Goal: Book appointment/travel/reservation

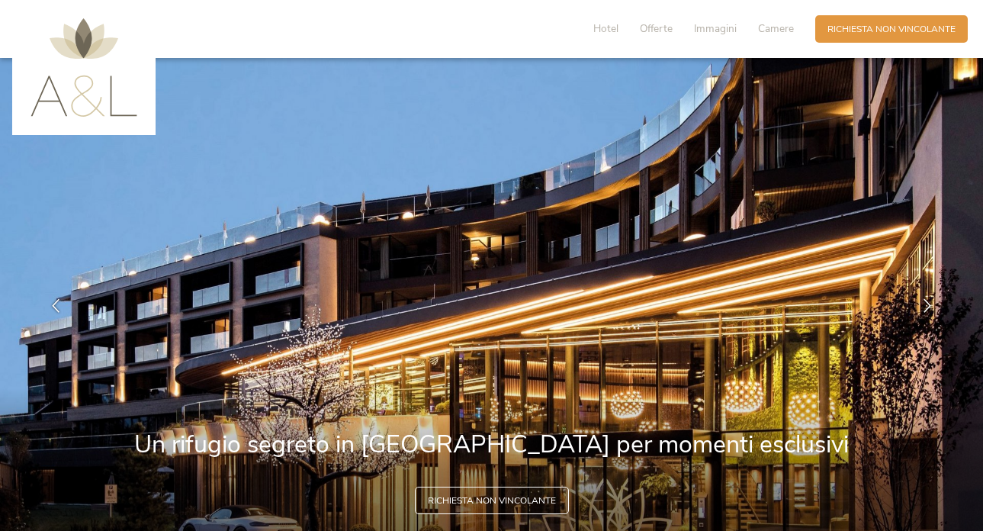
drag, startPoint x: 605, startPoint y: 27, endPoint x: 655, endPoint y: 104, distance: 92.6
click at [605, 27] on span "Hotel" at bounding box center [605, 28] width 25 height 14
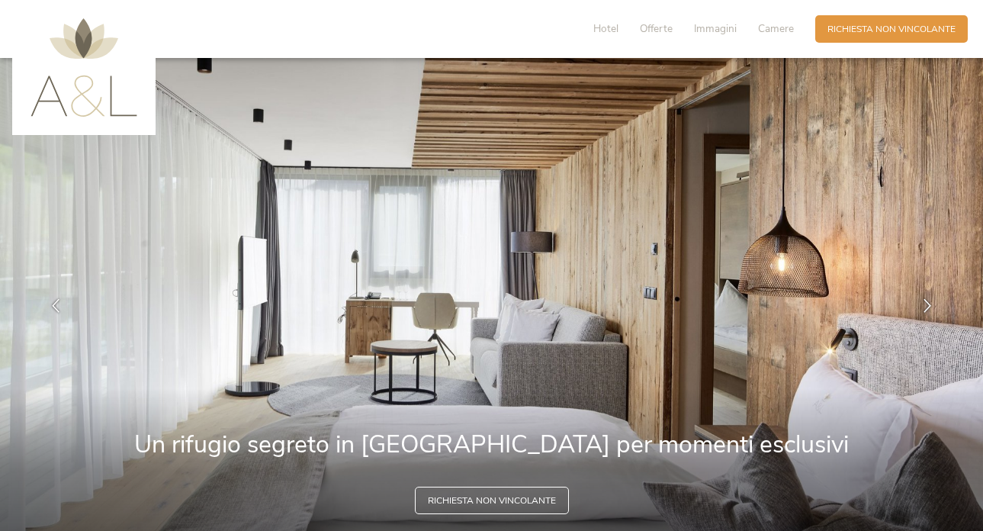
drag, startPoint x: 838, startPoint y: 27, endPoint x: 846, endPoint y: 54, distance: 27.8
click at [838, 27] on span "Richiesta non vincolante" at bounding box center [891, 29] width 128 height 13
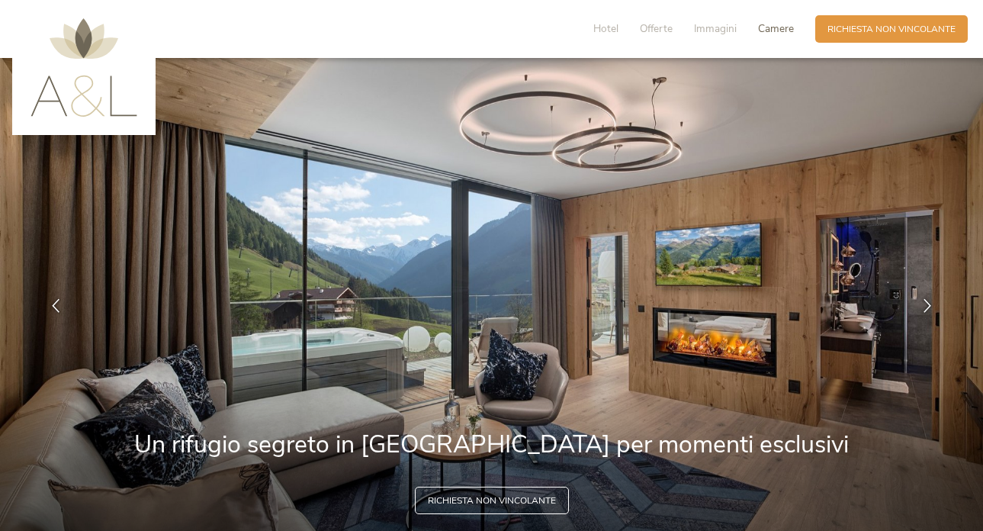
click at [774, 24] on span "Camere" at bounding box center [776, 28] width 36 height 14
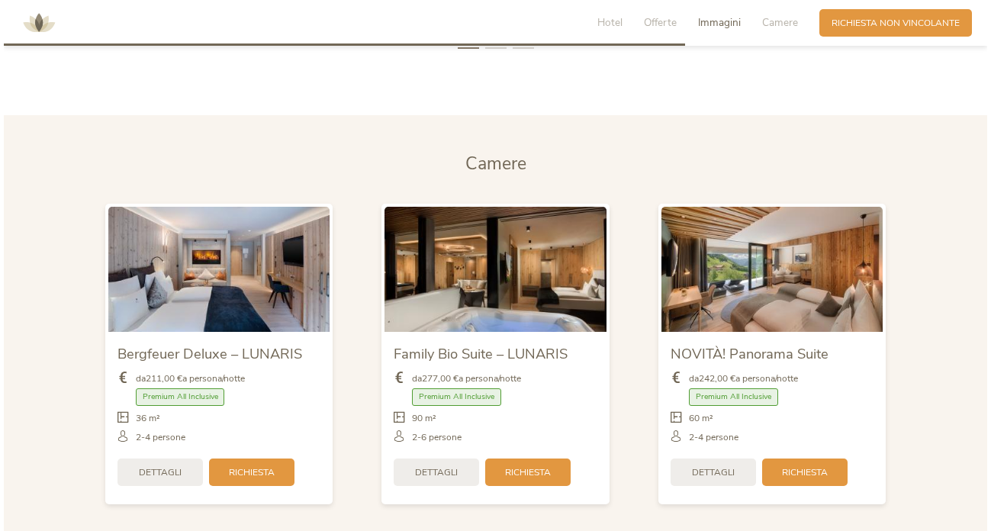
scroll to position [2949, 0]
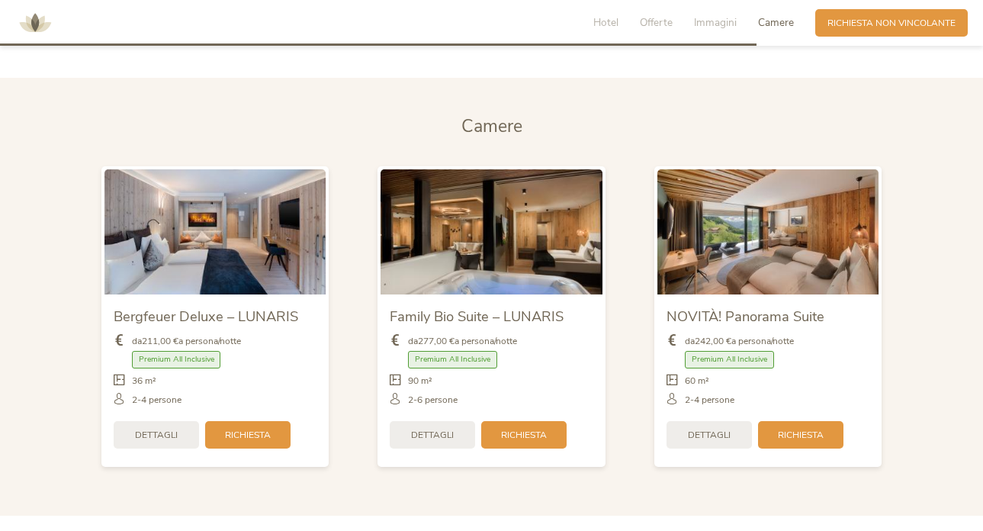
click at [438, 429] on span "Dettagli" at bounding box center [432, 435] width 43 height 13
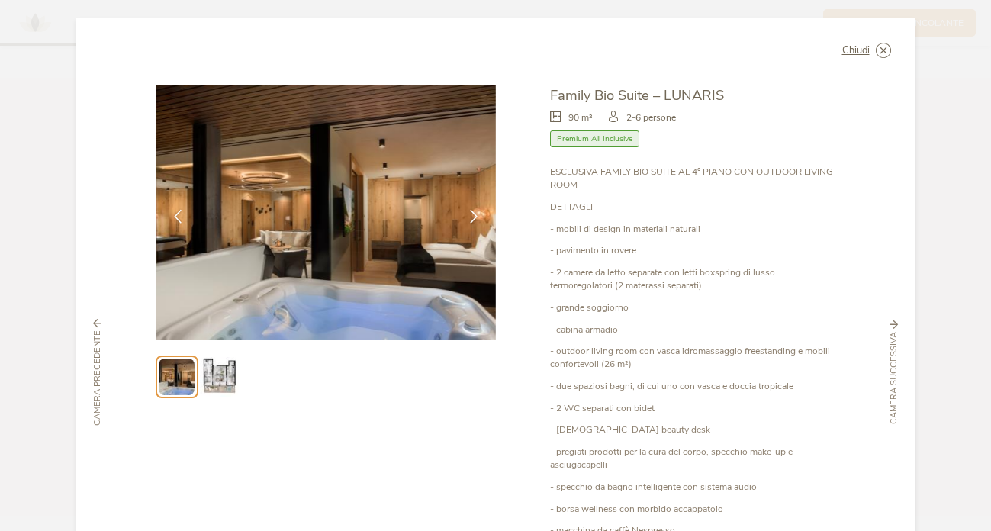
scroll to position [0, 0]
click at [467, 214] on icon at bounding box center [474, 215] width 14 height 14
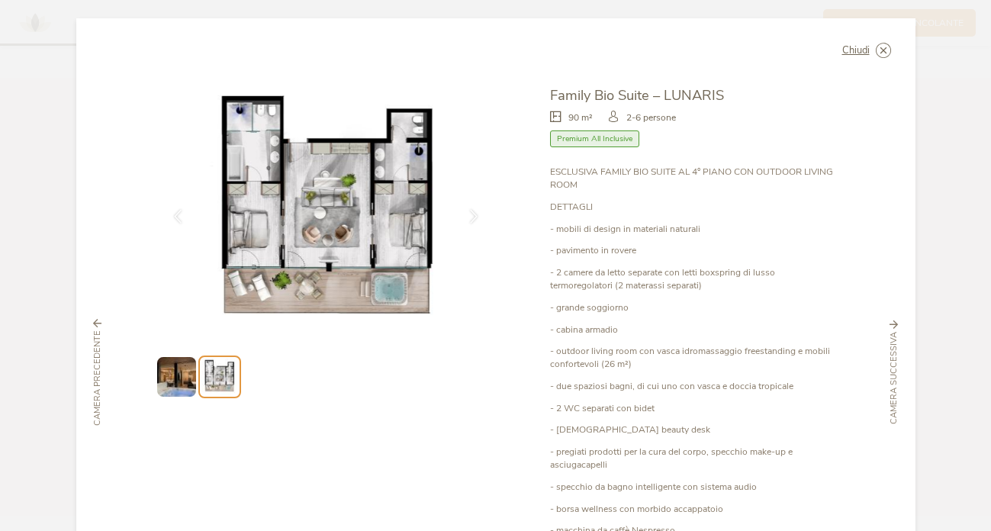
click at [849, 49] on span "Chiudi" at bounding box center [855, 51] width 27 height 10
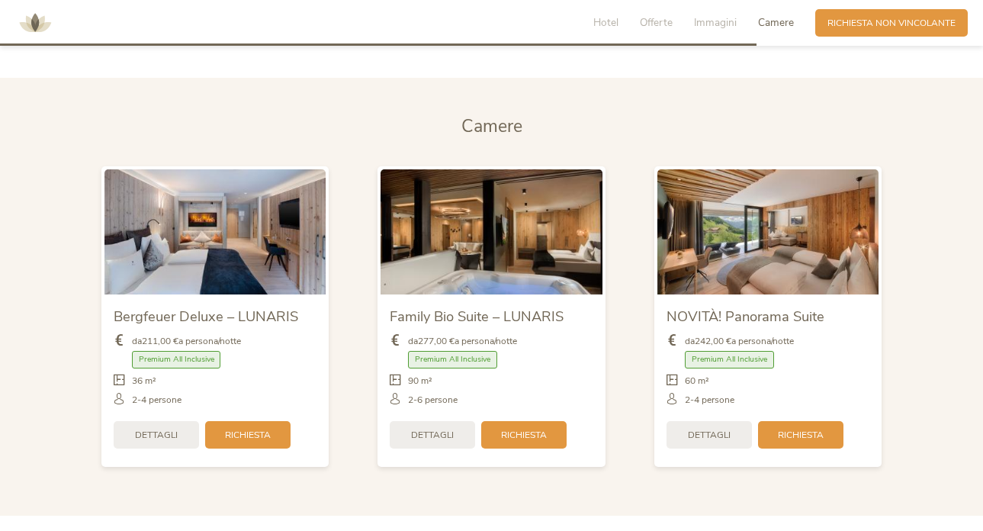
click at [770, 230] on img at bounding box center [768, 231] width 222 height 124
click at [698, 427] on span "Dettagli" at bounding box center [709, 433] width 43 height 13
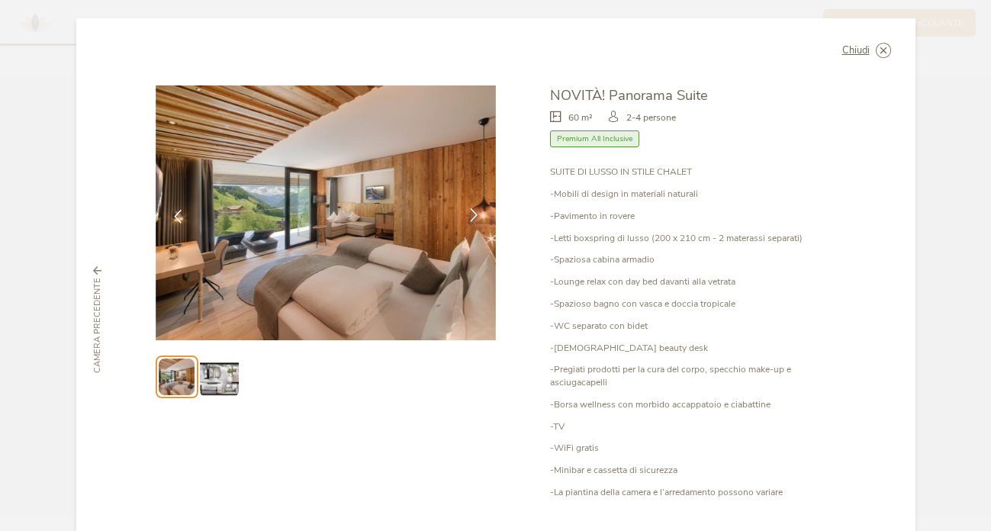
click at [468, 214] on icon at bounding box center [474, 215] width 14 height 14
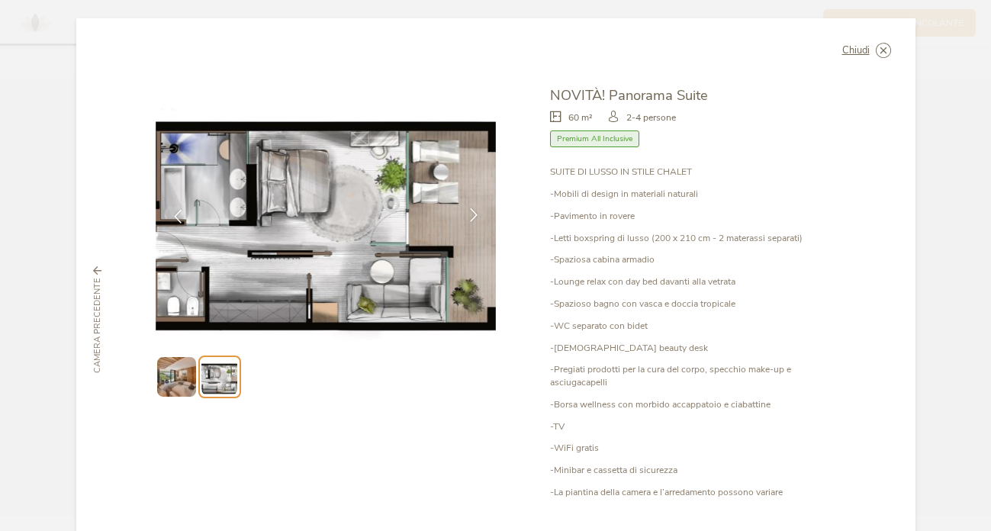
click at [469, 212] on icon at bounding box center [474, 215] width 14 height 14
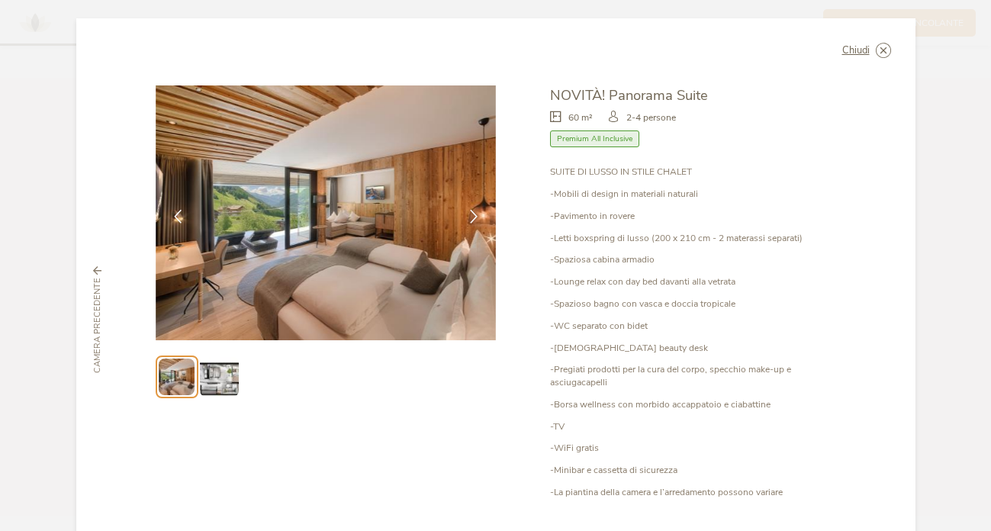
click at [843, 50] on span "Chiudi" at bounding box center [855, 51] width 27 height 10
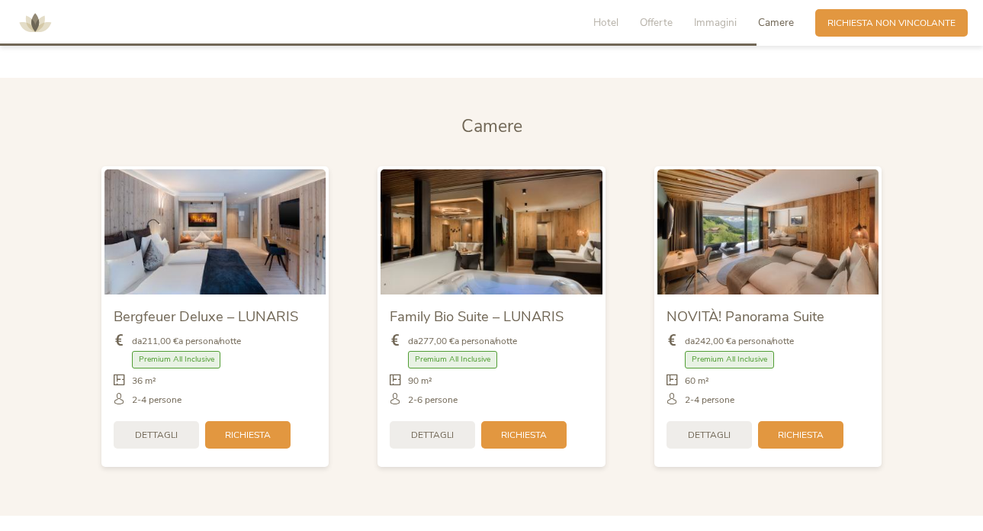
click at [155, 429] on span "Dettagli" at bounding box center [156, 435] width 43 height 13
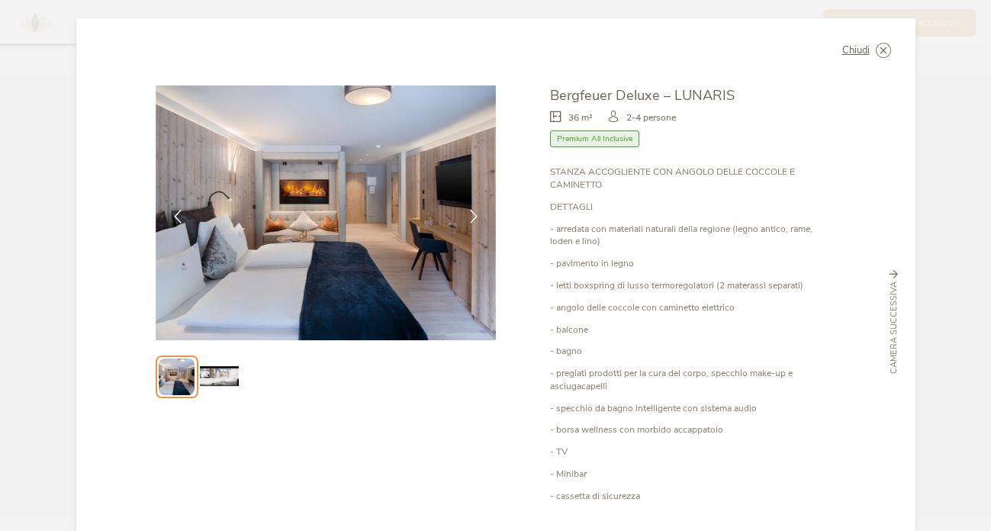
click at [855, 49] on span "Chiudi" at bounding box center [855, 51] width 27 height 10
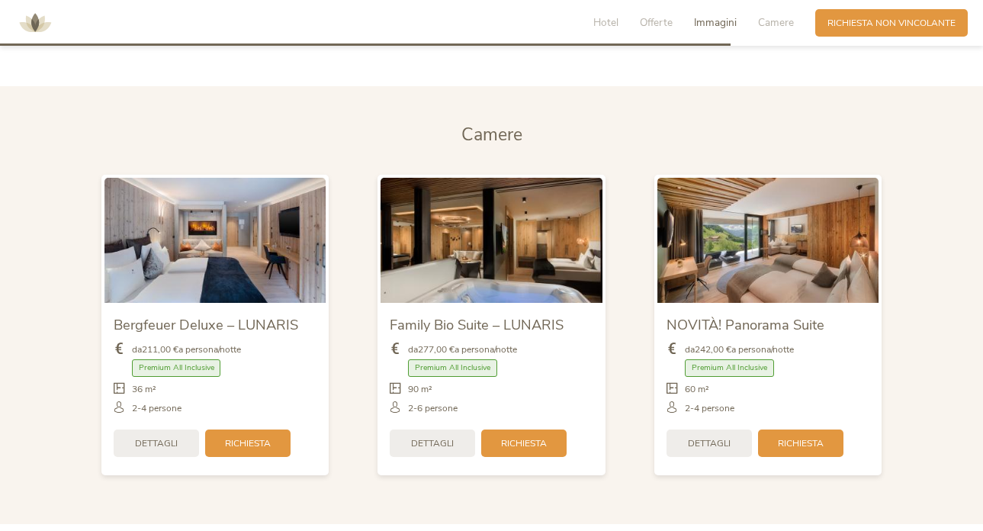
scroll to position [3020, 0]
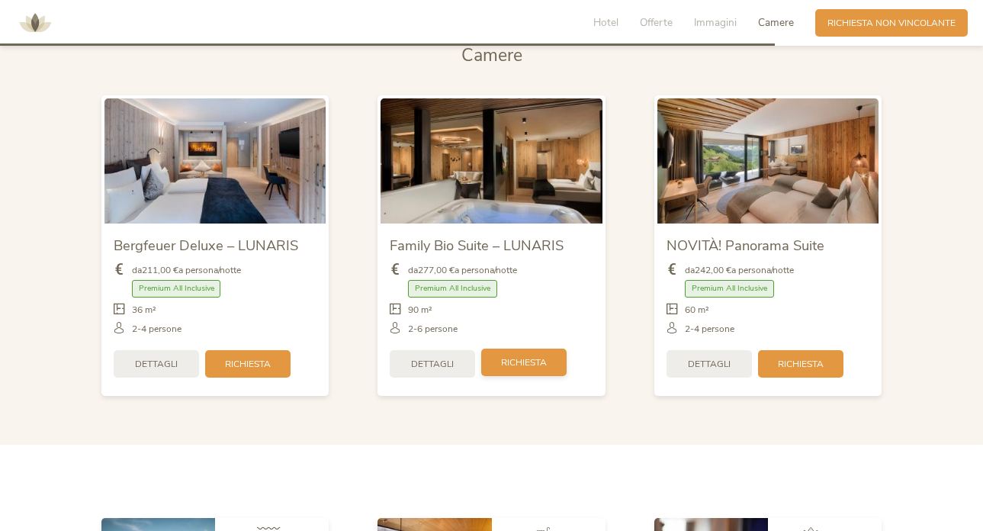
click at [526, 356] on span "Richiesta" at bounding box center [524, 362] width 46 height 13
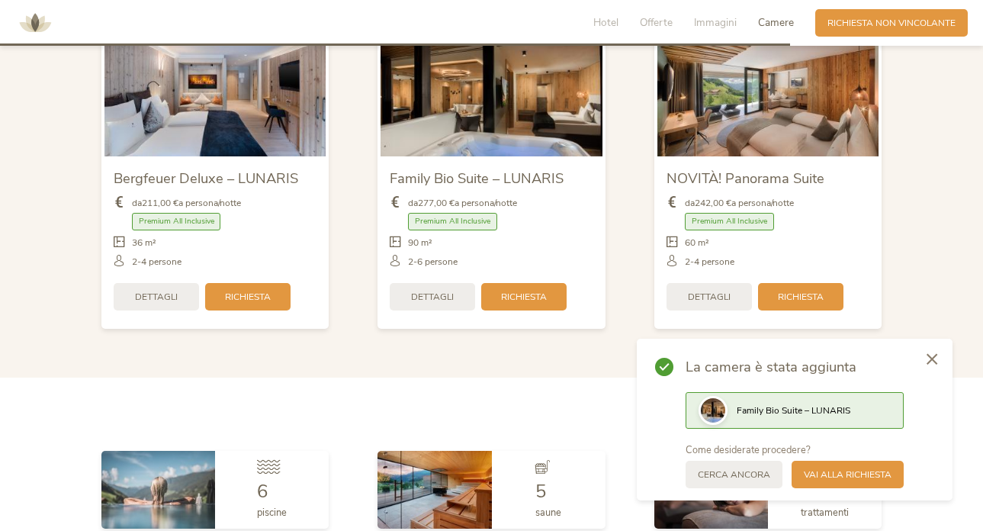
scroll to position [3100, 0]
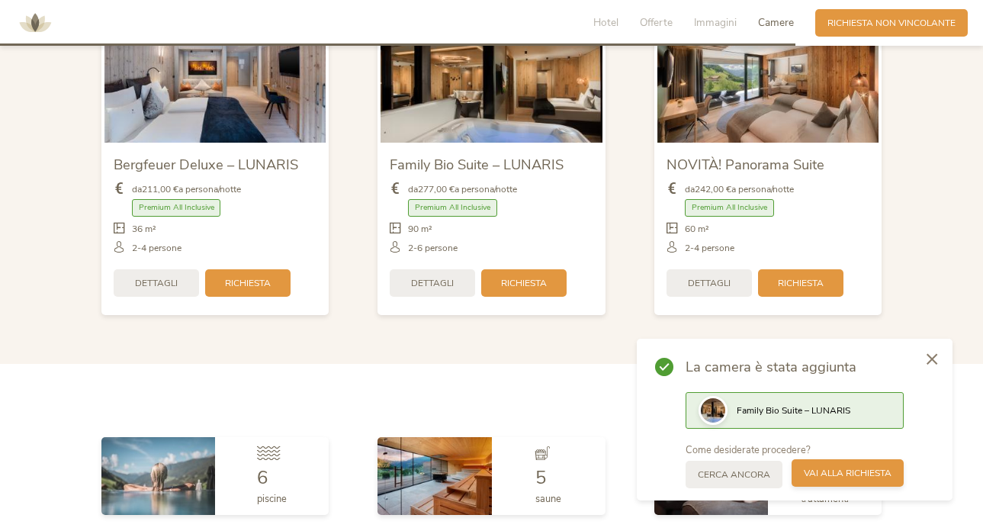
click at [850, 472] on span "Vai alla richiesta" at bounding box center [848, 473] width 88 height 13
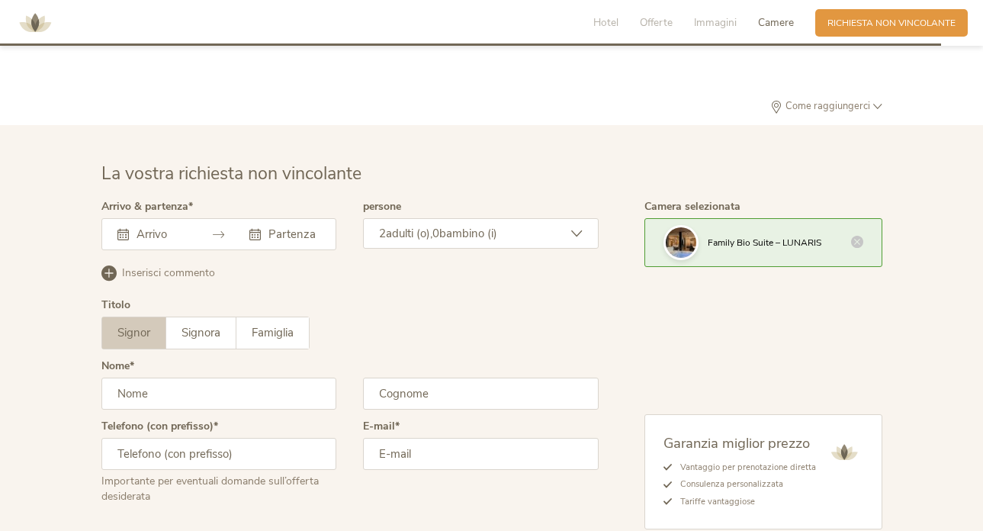
scroll to position [3770, 0]
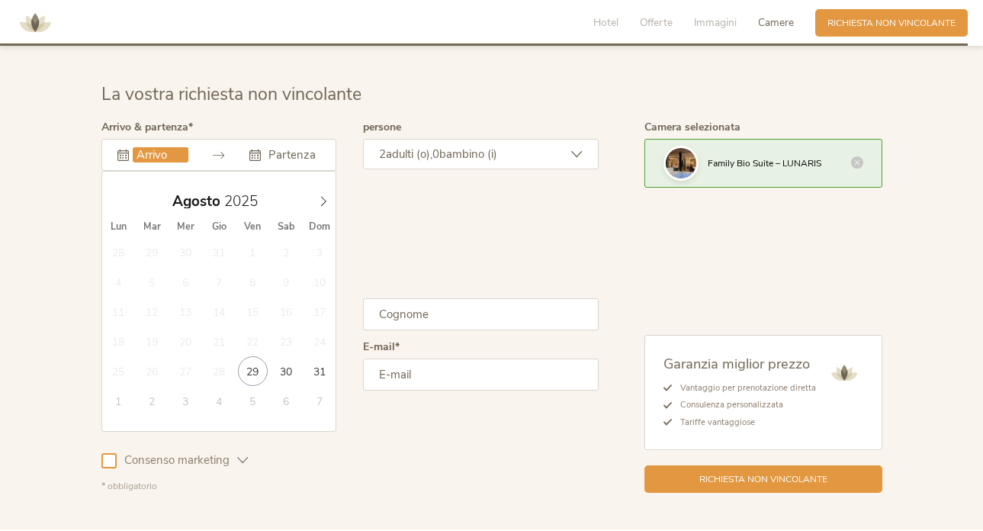
click at [149, 147] on input "text" at bounding box center [161, 154] width 56 height 15
click at [325, 196] on icon at bounding box center [323, 201] width 11 height 11
type input "[DATE]"
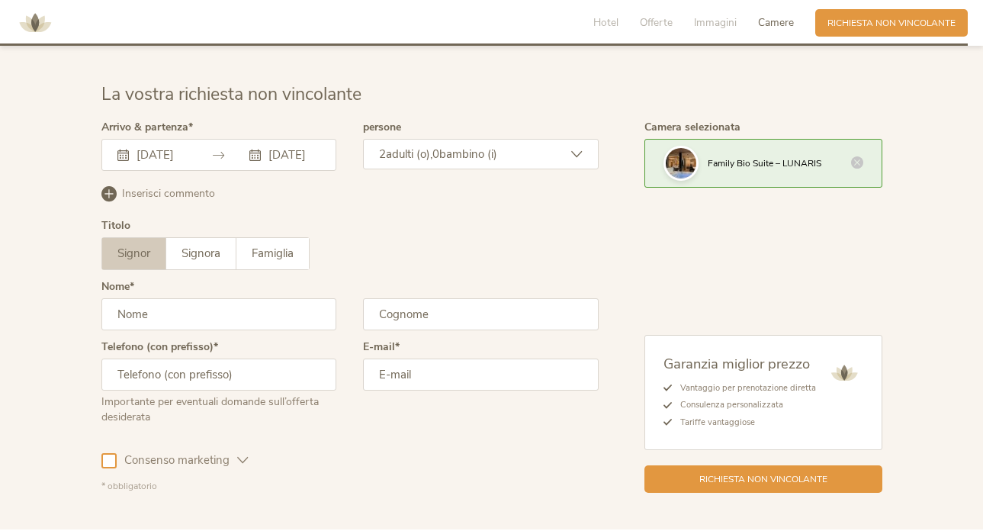
click at [576, 149] on icon at bounding box center [576, 154] width 11 height 11
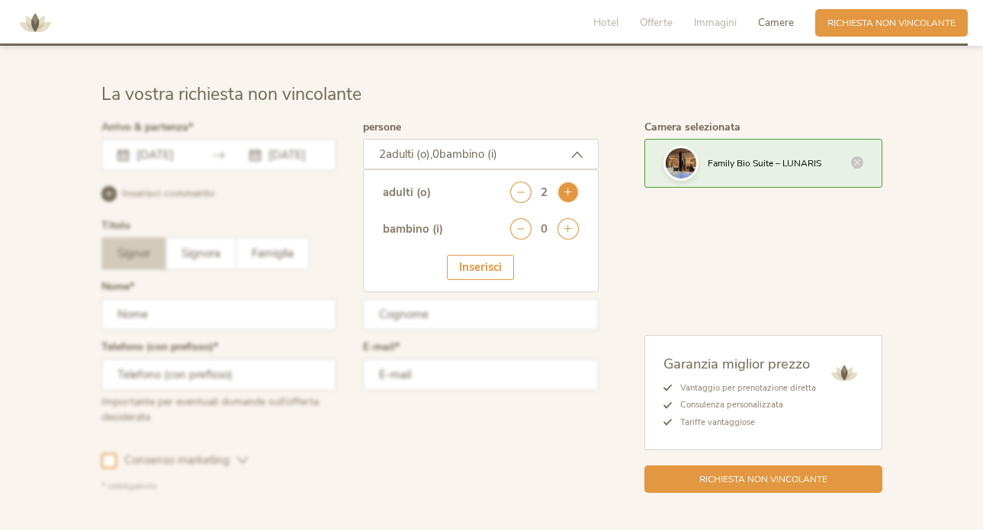
click at [570, 181] on icon at bounding box center [567, 191] width 21 height 21
click at [568, 218] on icon at bounding box center [567, 228] width 21 height 21
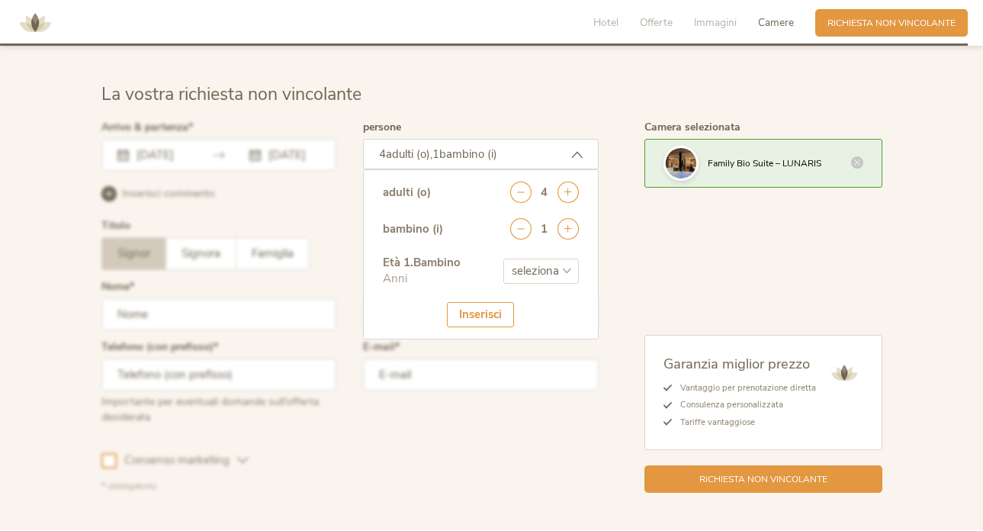
select select "3"
click at [491, 302] on div "Inserisci" at bounding box center [480, 314] width 67 height 25
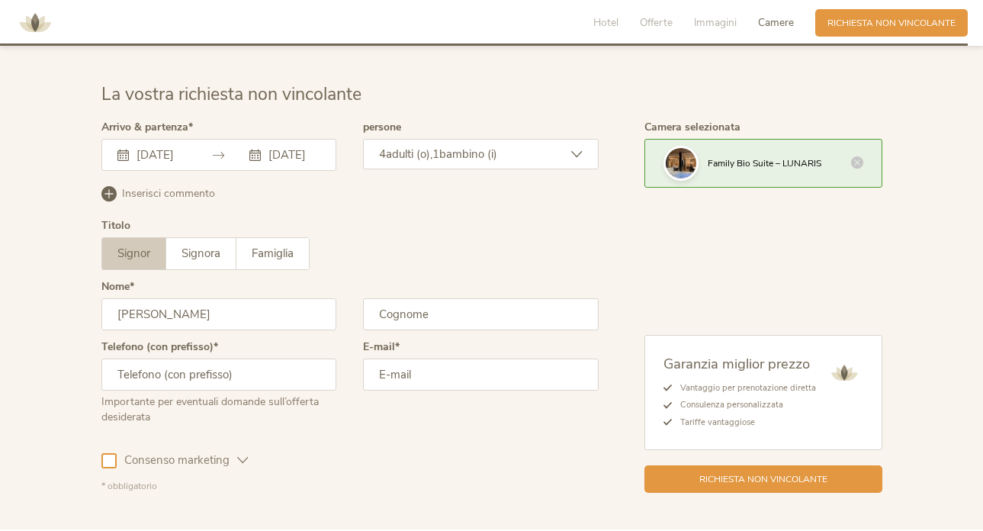
type input "[PERSON_NAME]"
type input "Arsuffi"
type input "[PHONE_NUMBER]"
drag, startPoint x: 505, startPoint y: 353, endPoint x: 506, endPoint y: 361, distance: 8.5
click at [505, 358] on input "[PERSON_NAME][EMAIL_ADDRESS][DOMAIN_NAME]" at bounding box center [481, 374] width 236 height 32
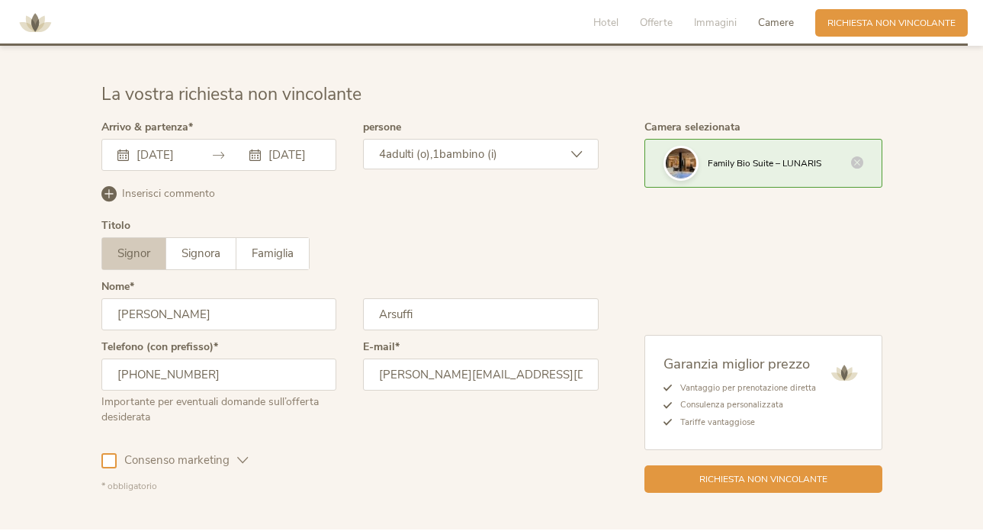
type input "[PERSON_NAME][EMAIL_ADDRESS][DOMAIN_NAME]"
click at [107, 453] on div at bounding box center [108, 460] width 15 height 15
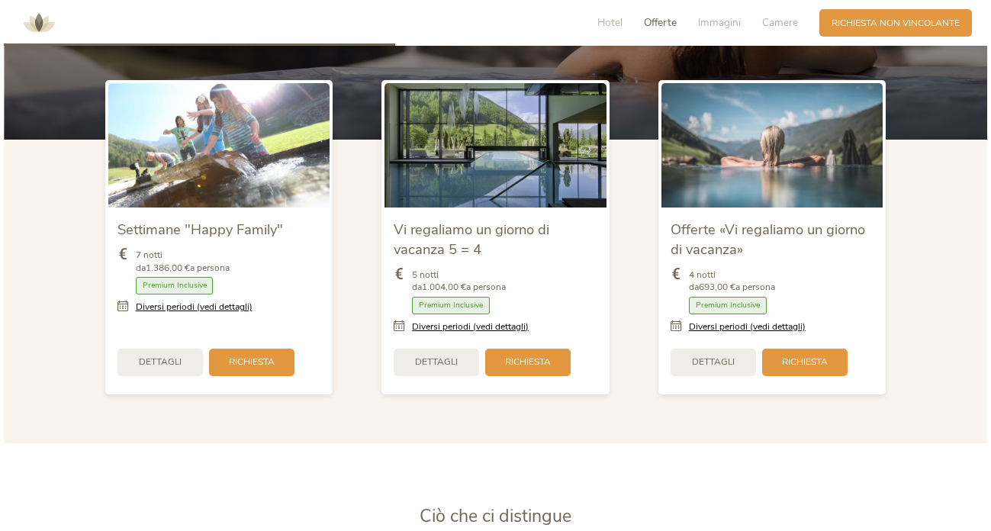
scroll to position [1525, 0]
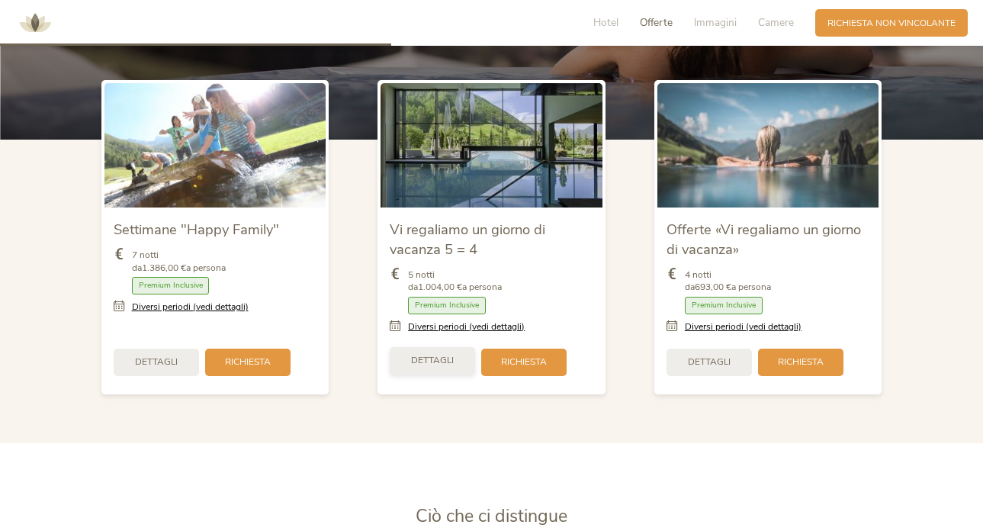
click at [426, 354] on span "Dettagli" at bounding box center [432, 360] width 43 height 13
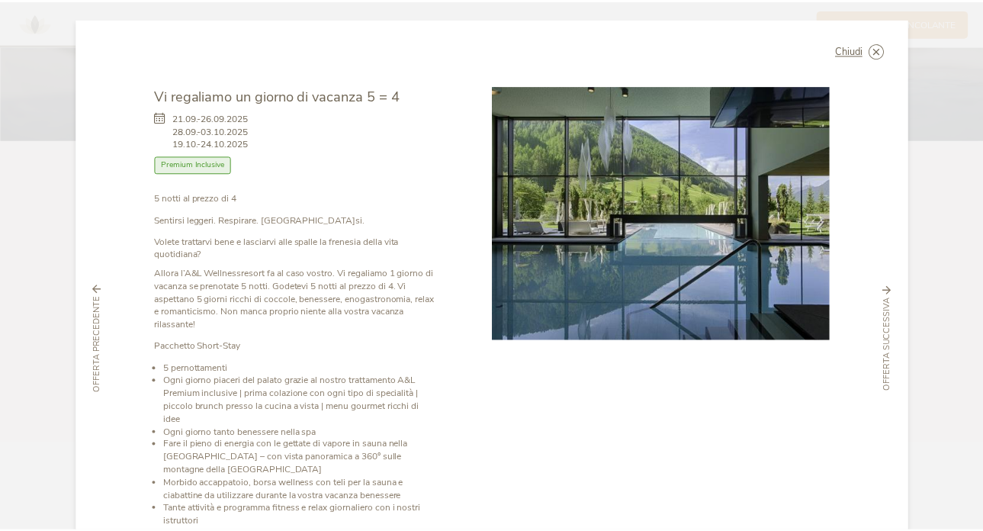
scroll to position [0, 0]
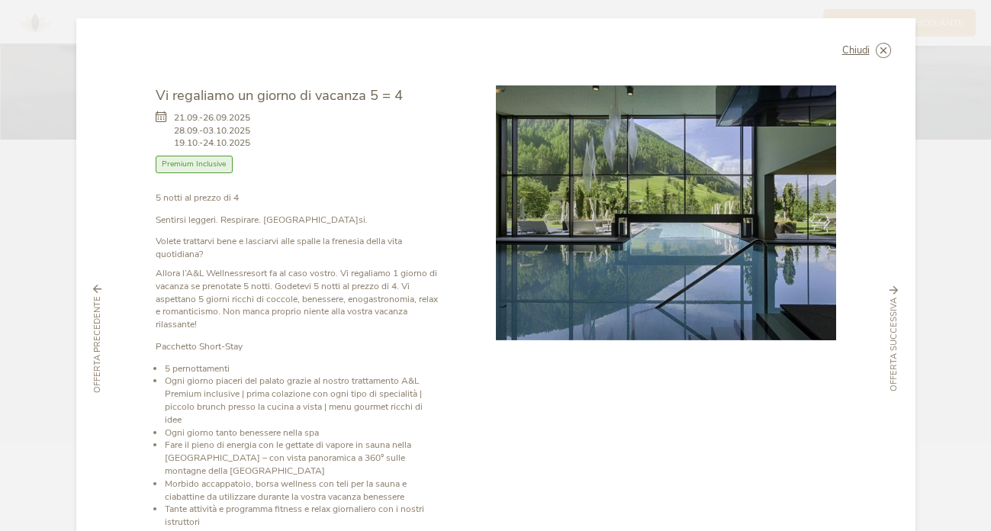
click at [857, 52] on span "Chiudi" at bounding box center [855, 51] width 27 height 10
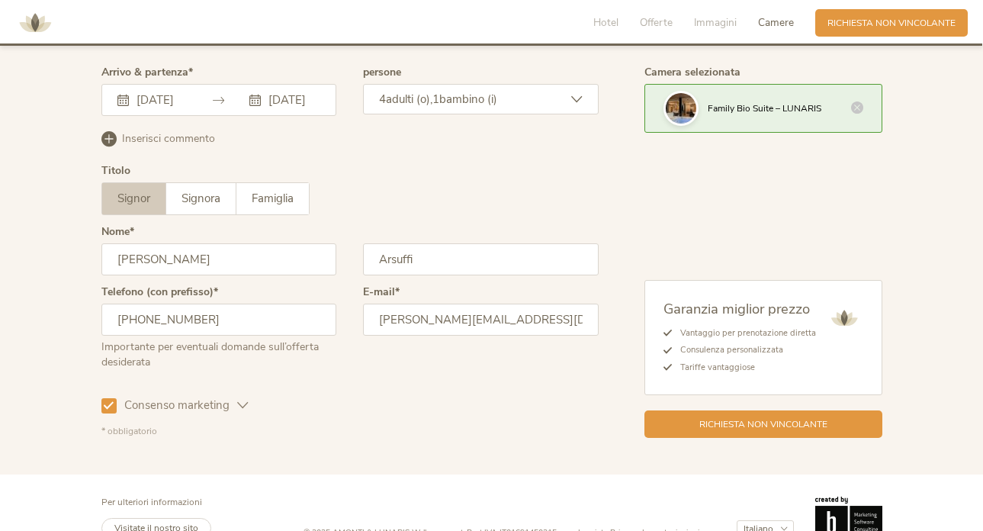
scroll to position [3827, 0]
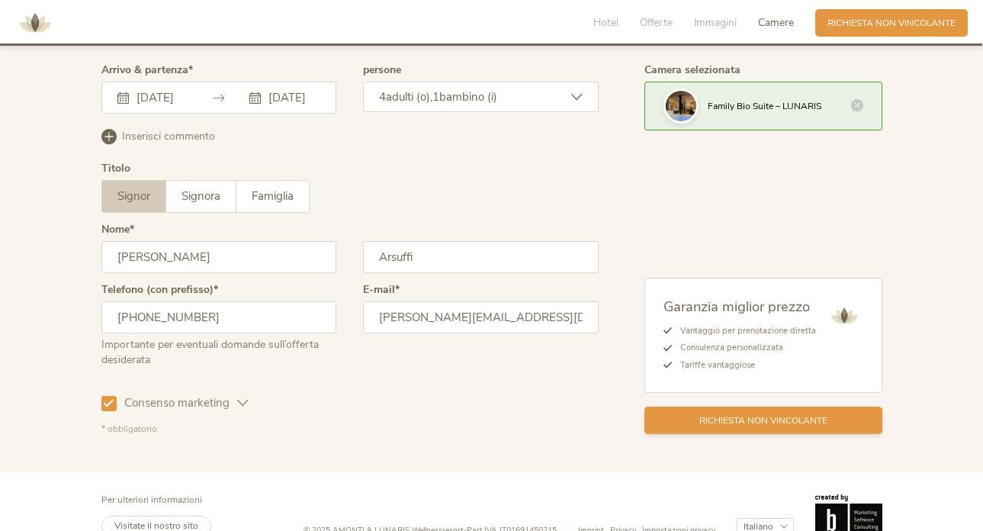
click at [737, 414] on span "Richiesta non vincolante" at bounding box center [763, 420] width 128 height 13
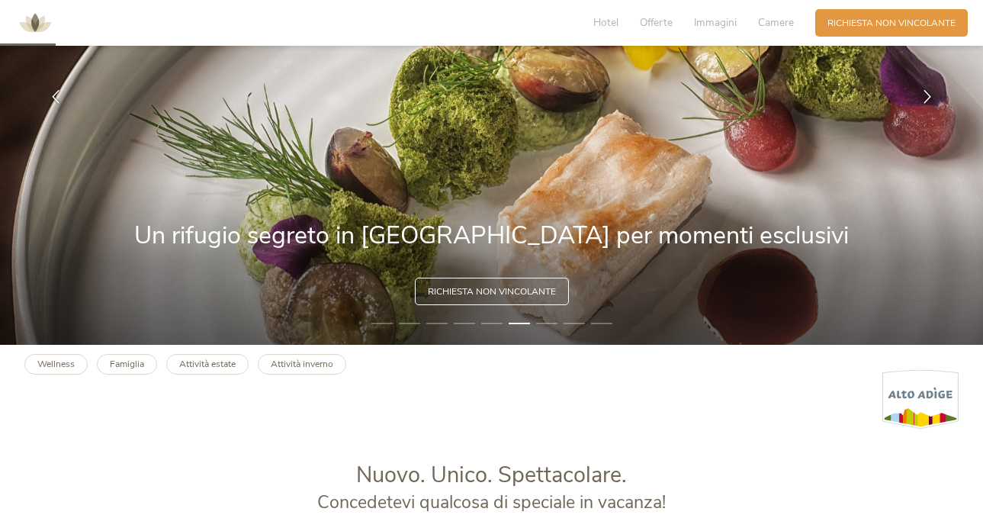
scroll to position [194, 0]
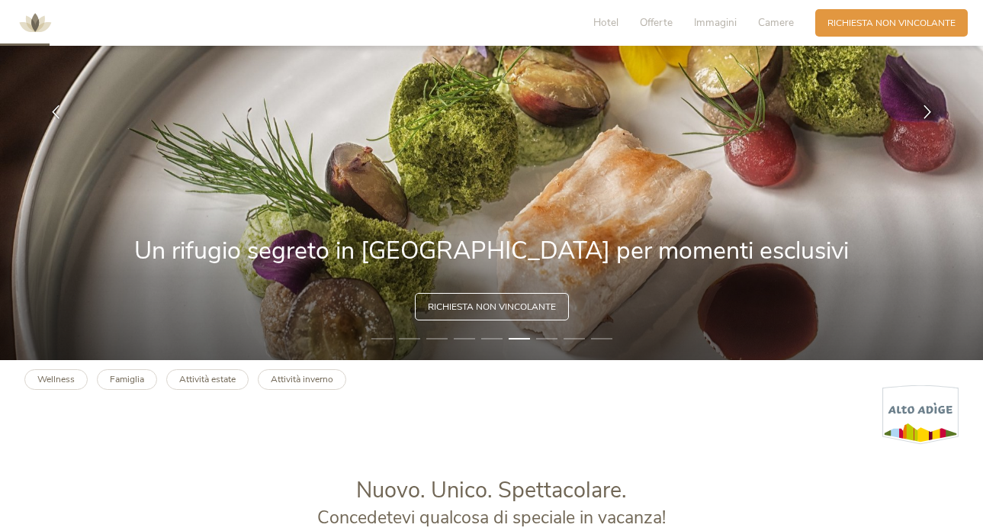
drag, startPoint x: 771, startPoint y: 24, endPoint x: 764, endPoint y: 63, distance: 38.7
click at [771, 24] on span "Camere" at bounding box center [776, 22] width 36 height 14
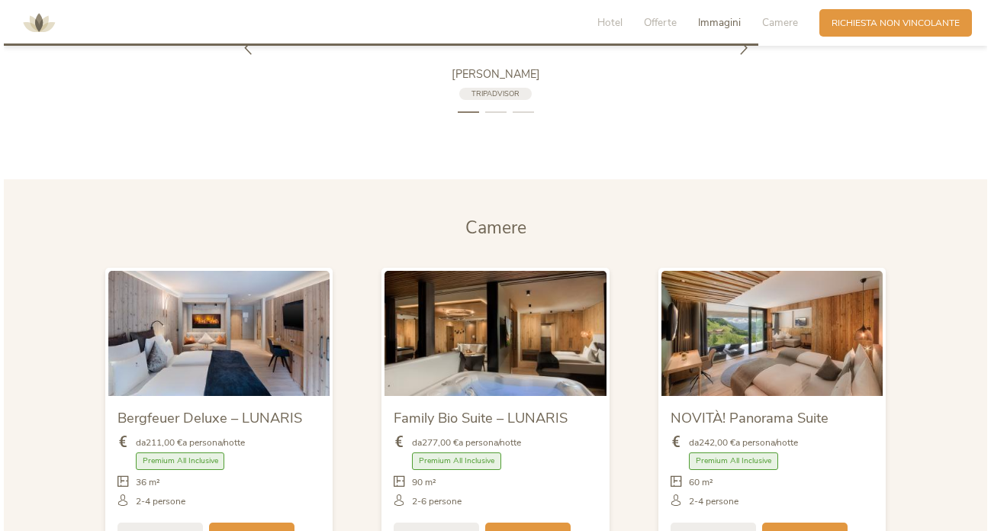
scroll to position [2949, 0]
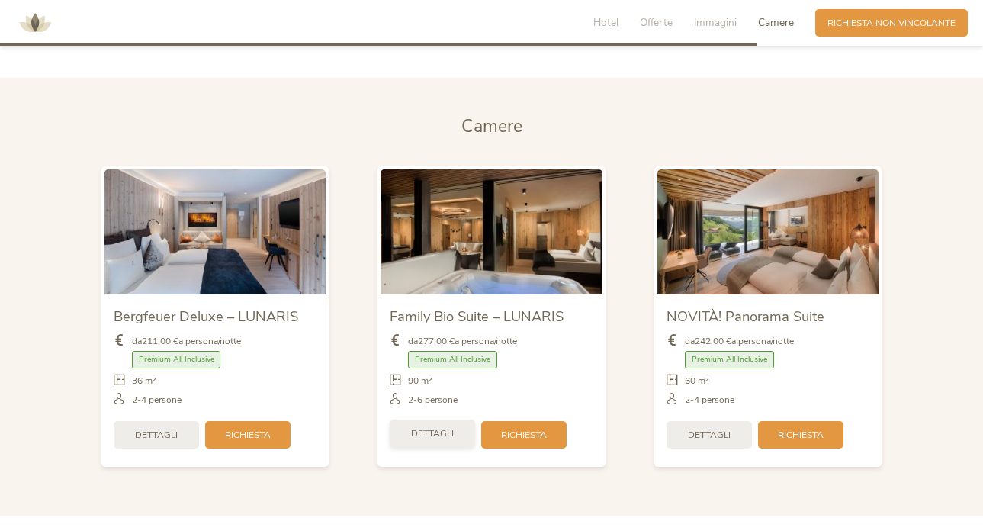
click at [447, 427] on span "Dettagli" at bounding box center [432, 433] width 43 height 13
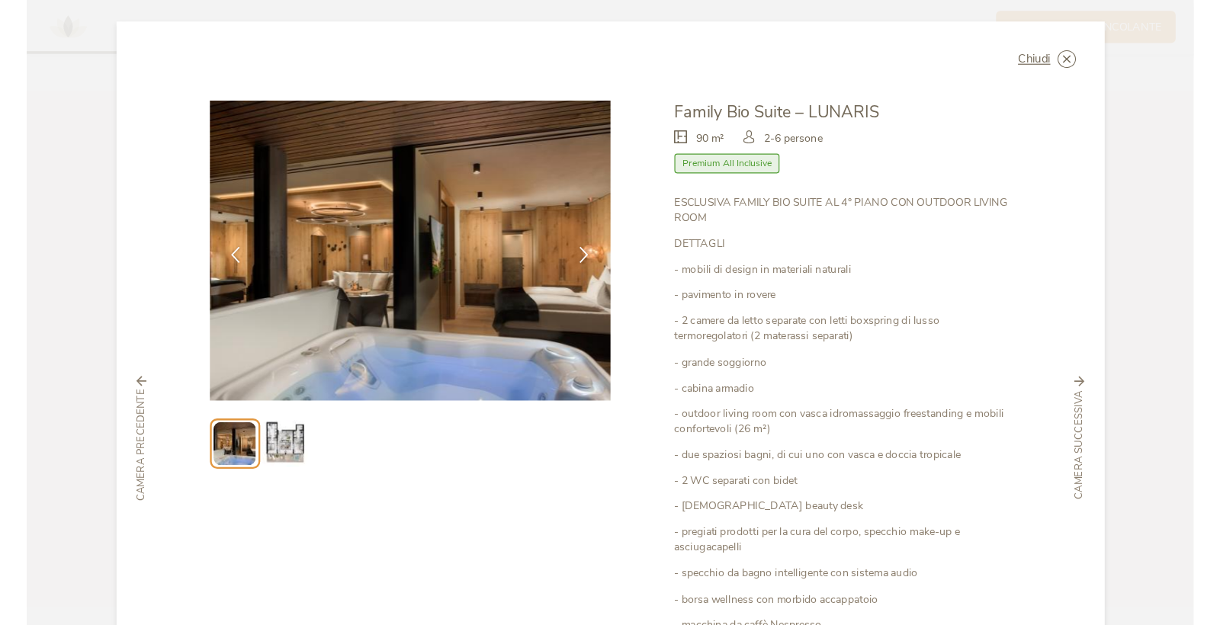
scroll to position [0, 0]
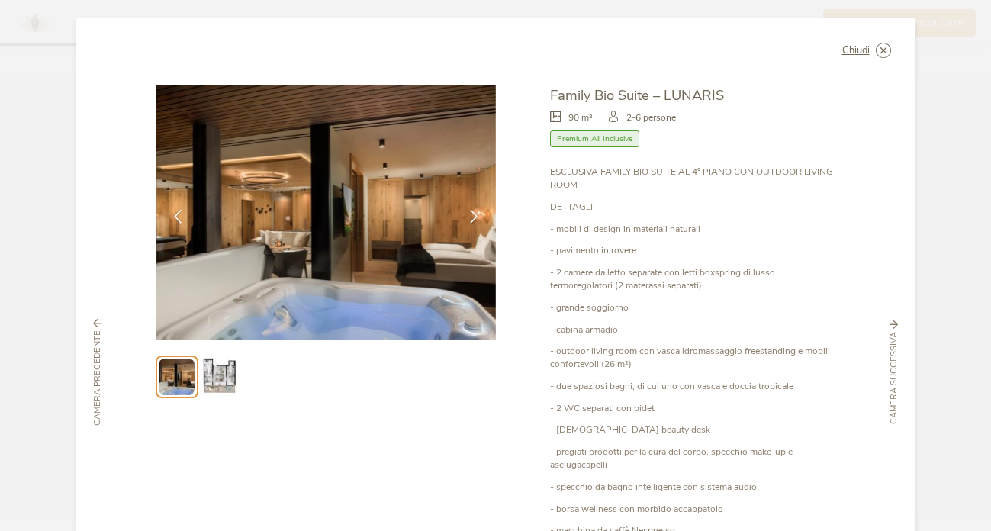
click at [208, 377] on img at bounding box center [219, 376] width 39 height 39
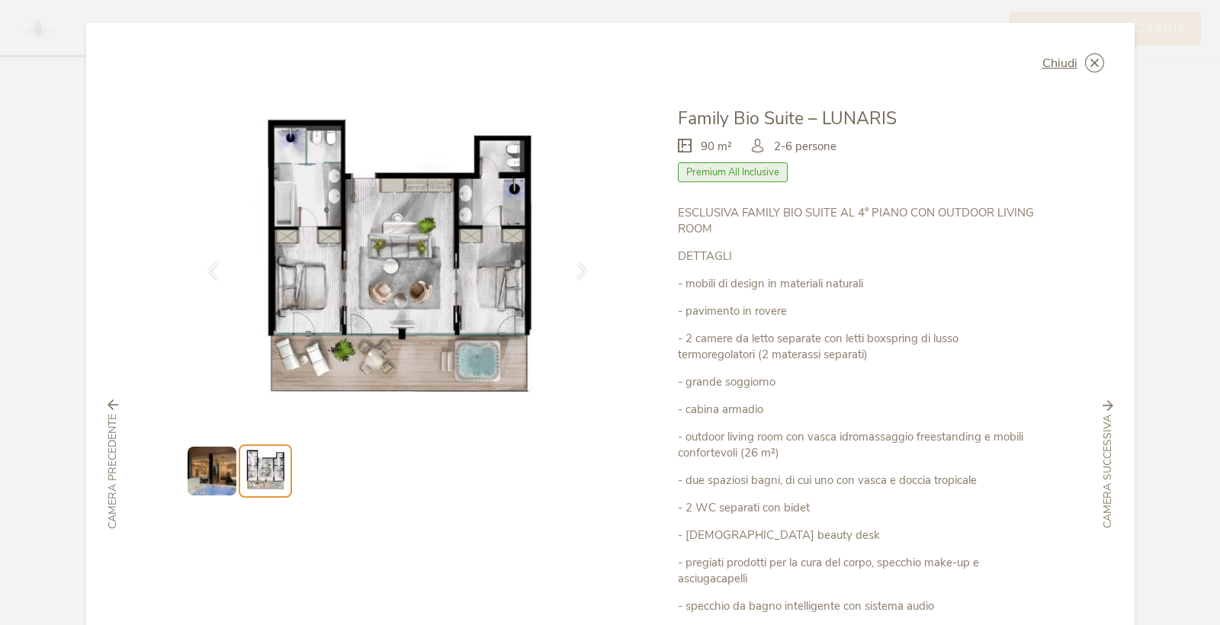
click at [201, 470] on img at bounding box center [212, 471] width 49 height 49
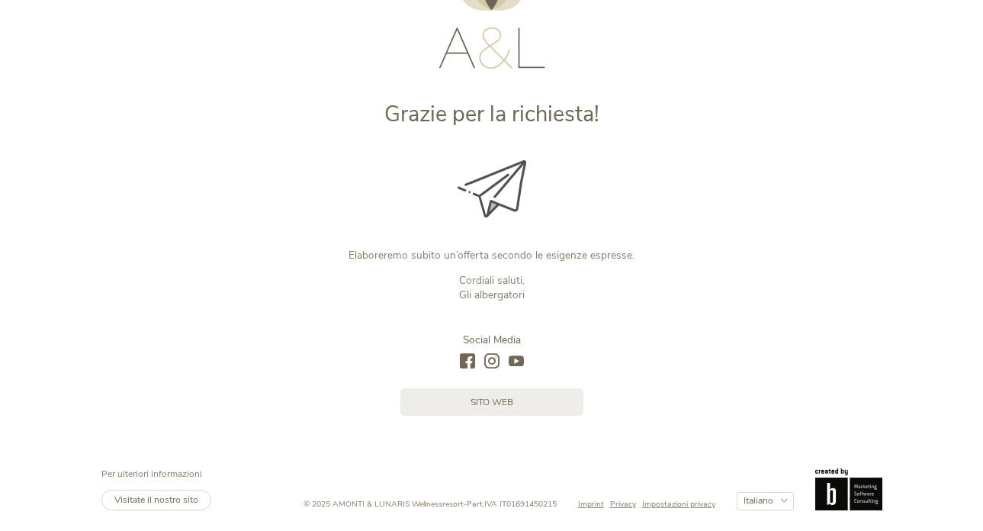
scroll to position [90, 0]
